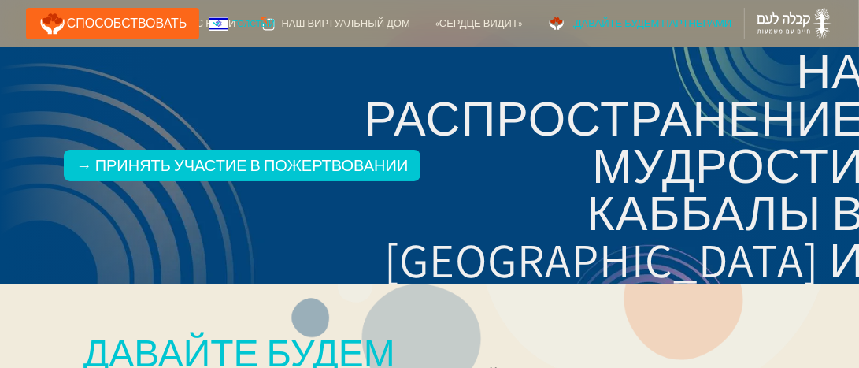
click at [215, 23] on img at bounding box center [218, 24] width 19 height 14
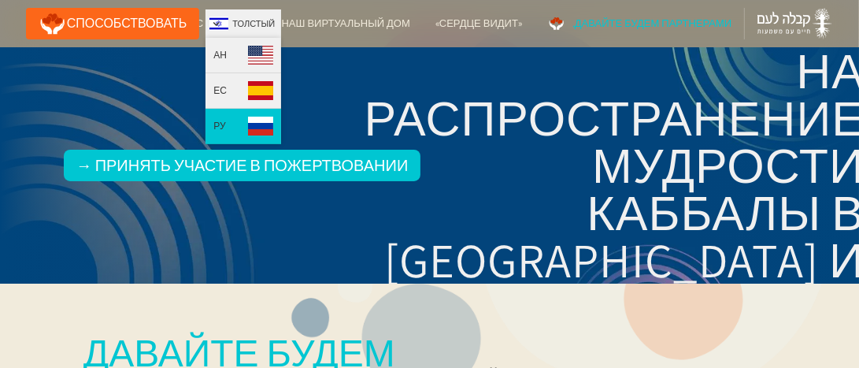
click at [228, 124] on link "РУ" at bounding box center [244, 126] width 76 height 35
